Goal: Task Accomplishment & Management: Use online tool/utility

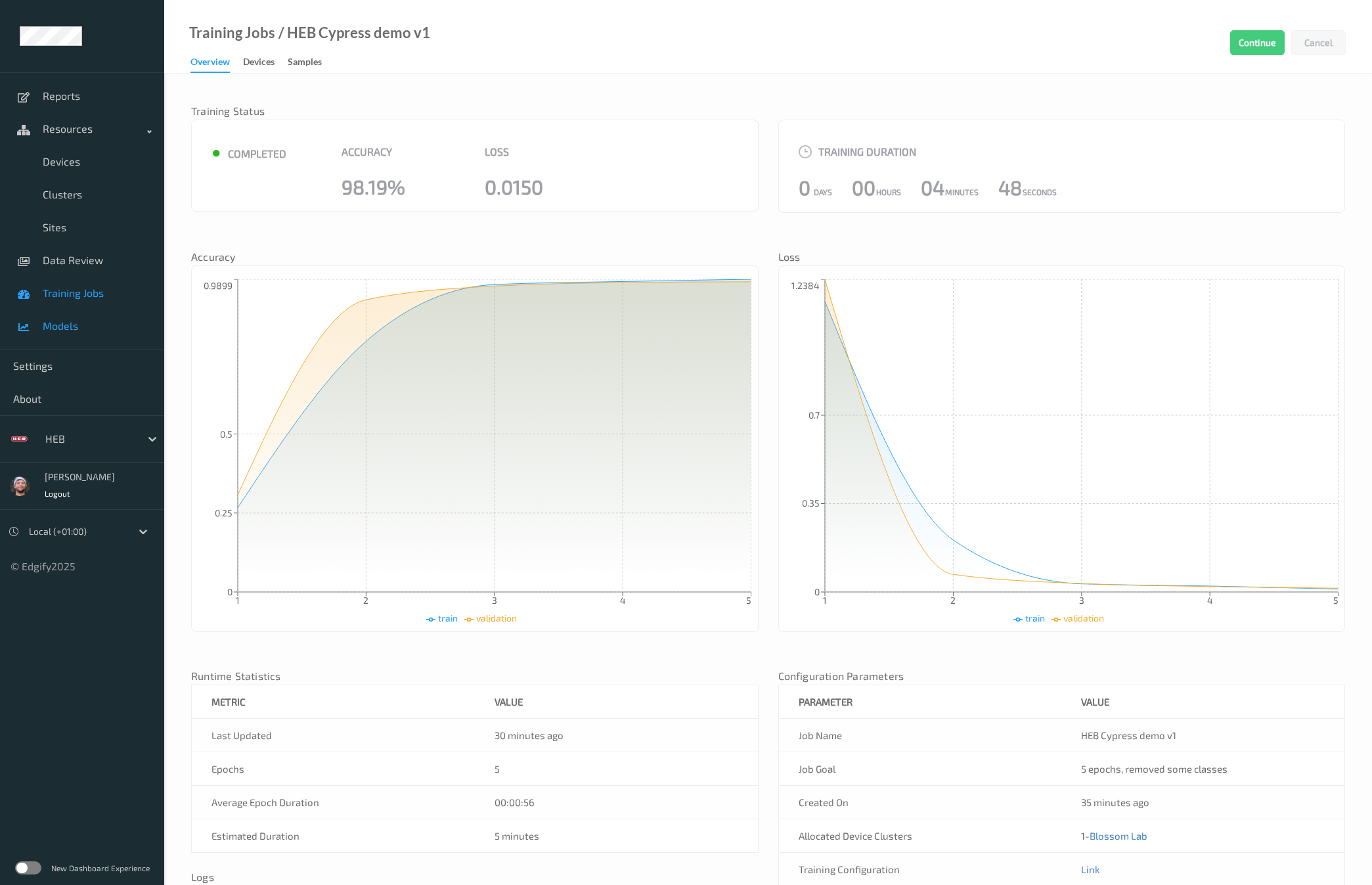
click at [69, 324] on span "Models" at bounding box center [97, 325] width 109 height 13
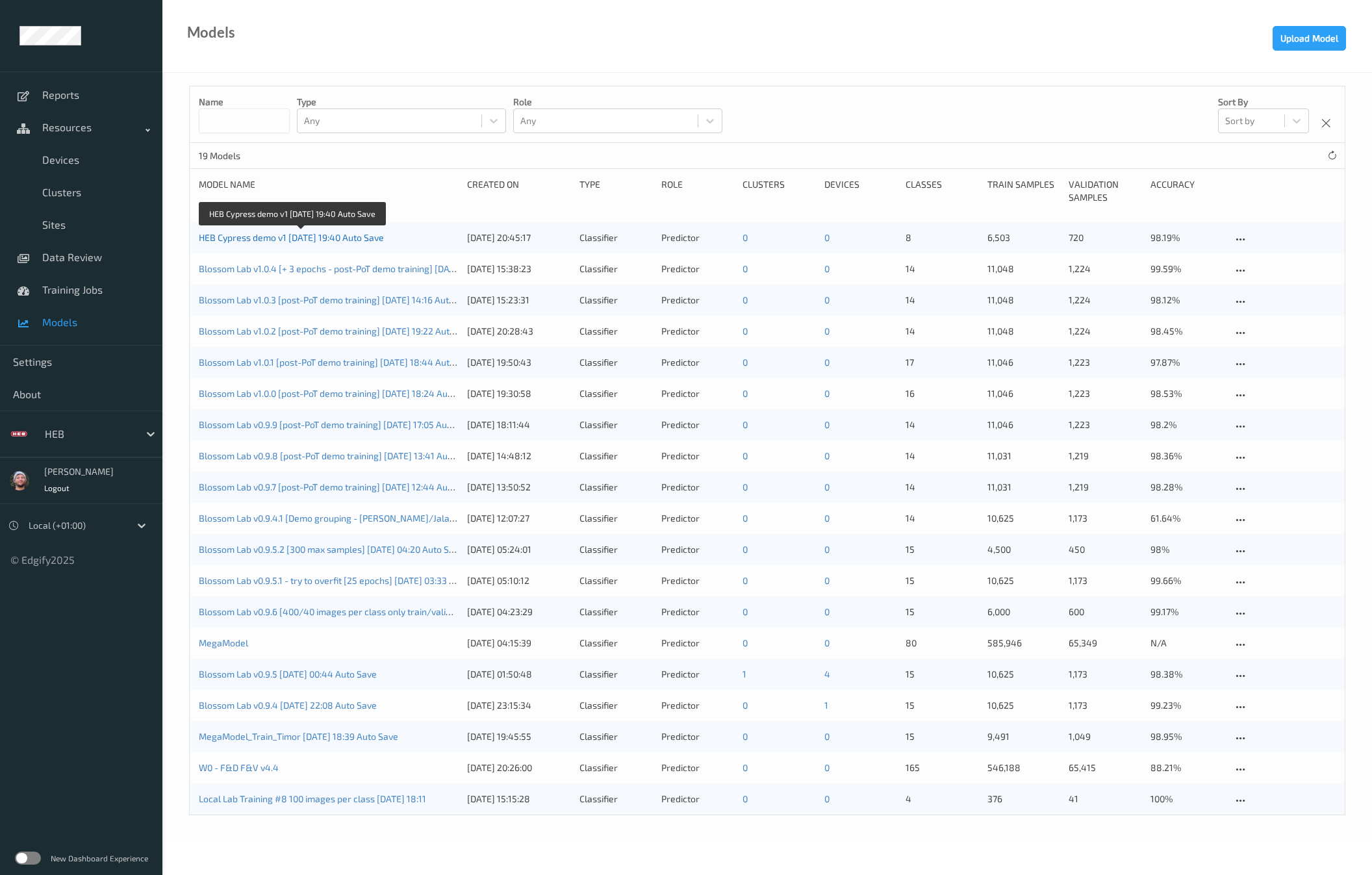
click at [351, 242] on link "HEB Cypress demo v1 2025-08-13 19:40 Auto Save" at bounding box center [292, 237] width 186 height 11
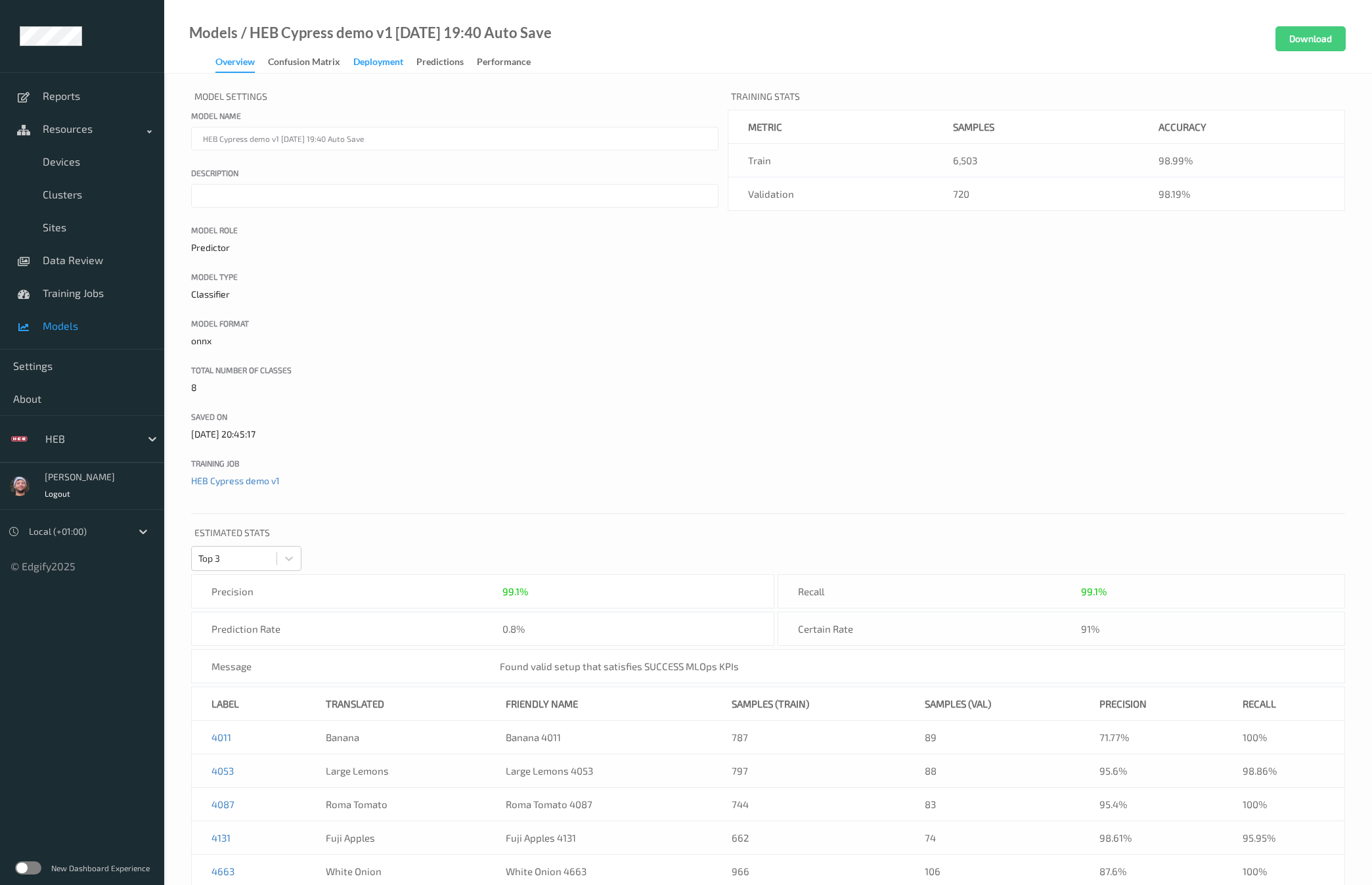
click at [358, 61] on div "Deployment" at bounding box center [378, 63] width 50 height 16
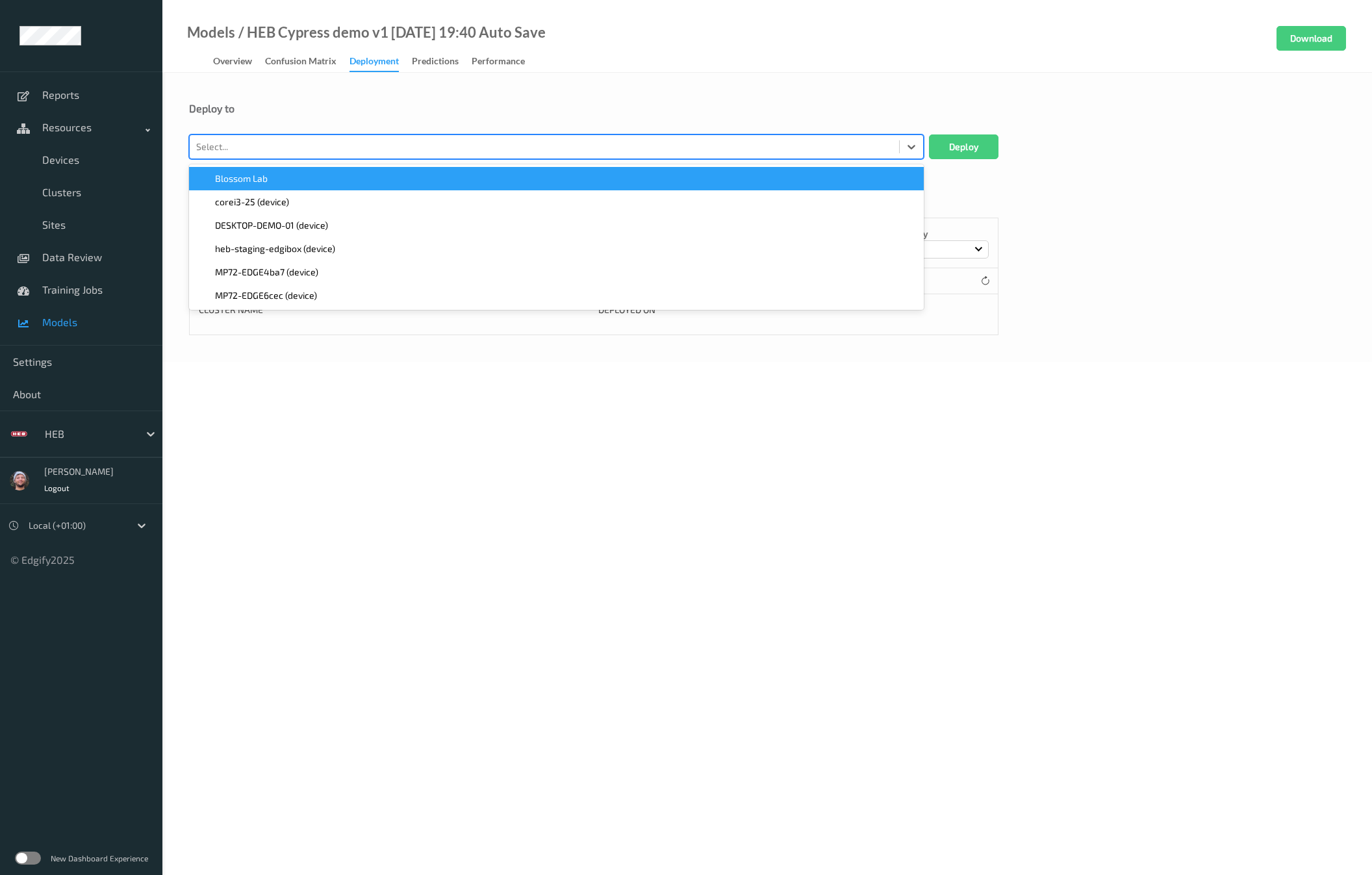
click at [298, 149] on div at bounding box center [544, 147] width 697 height 16
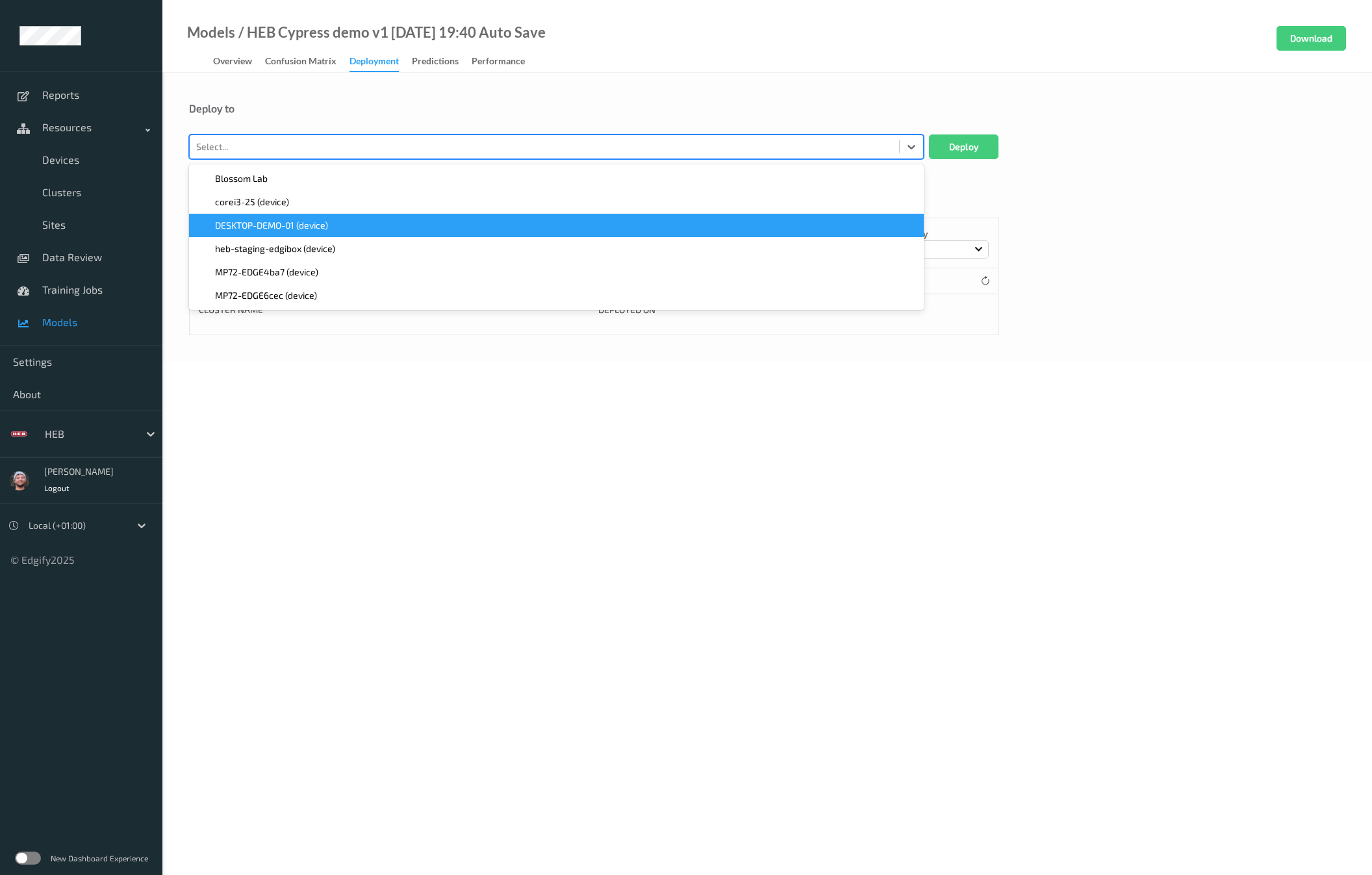
click at [282, 226] on span "DESKTOP-DEMO-01 (device)" at bounding box center [271, 225] width 113 height 13
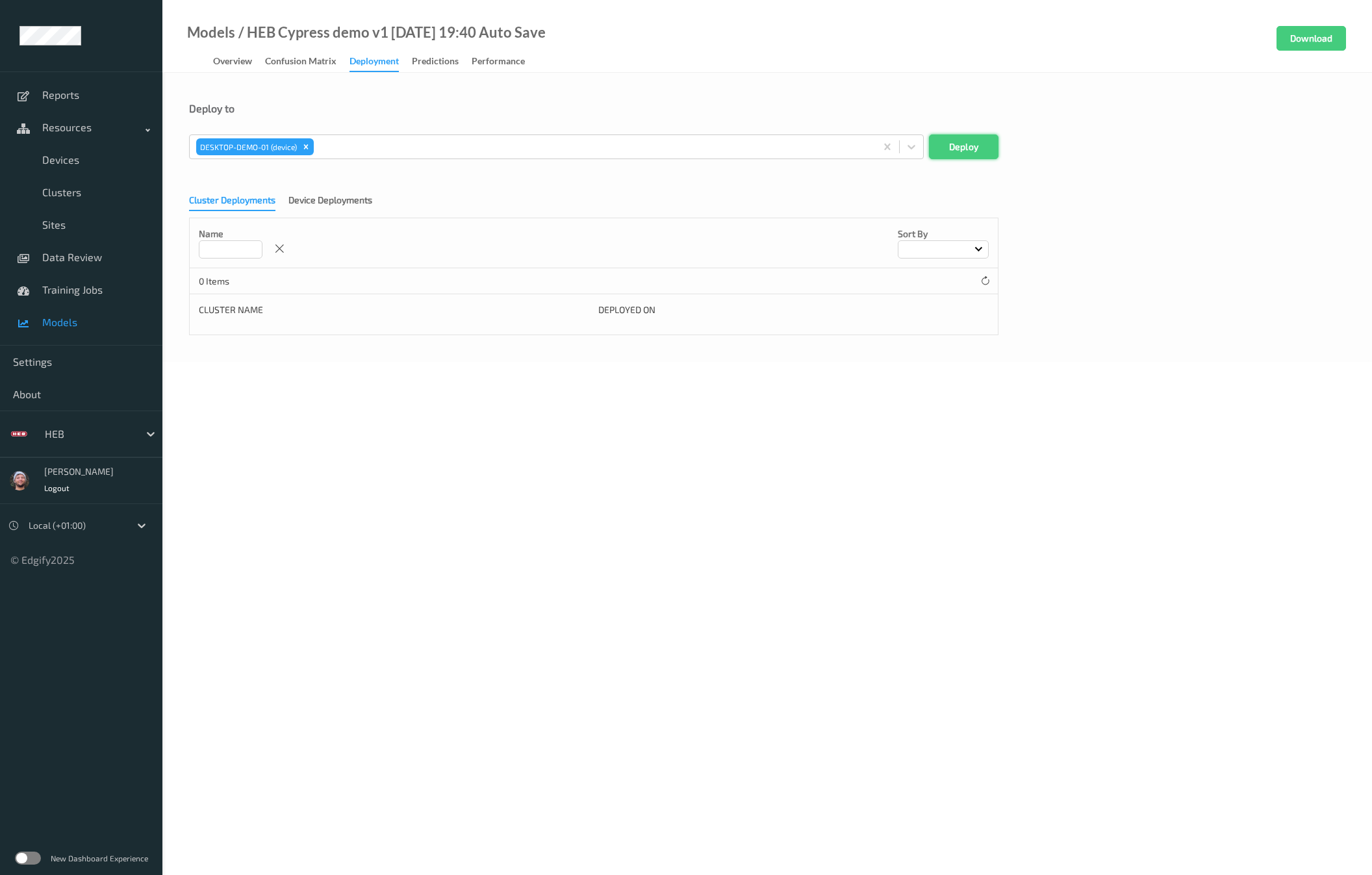
click at [967, 148] on button "Deploy" at bounding box center [964, 147] width 70 height 25
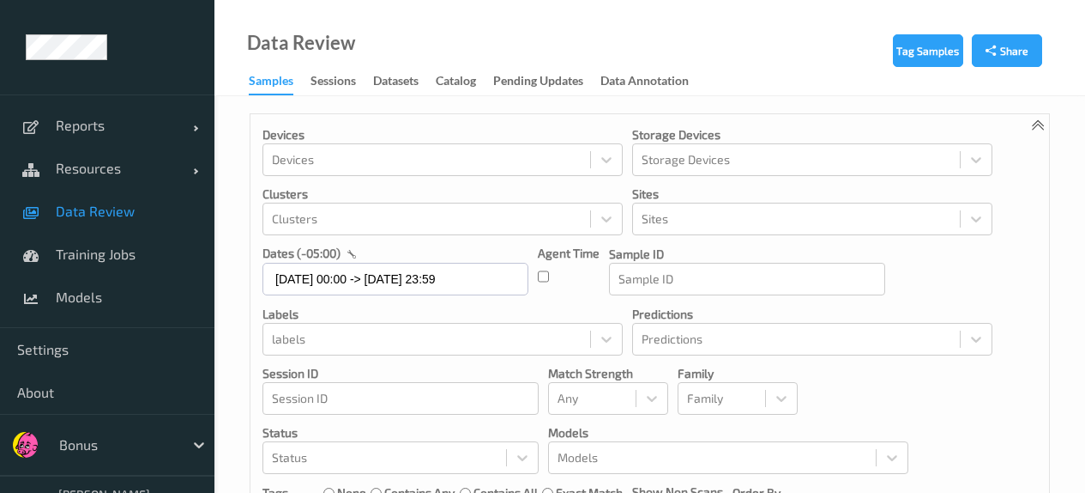
scroll to position [651, 0]
